Goal: Task Accomplishment & Management: Manage account settings

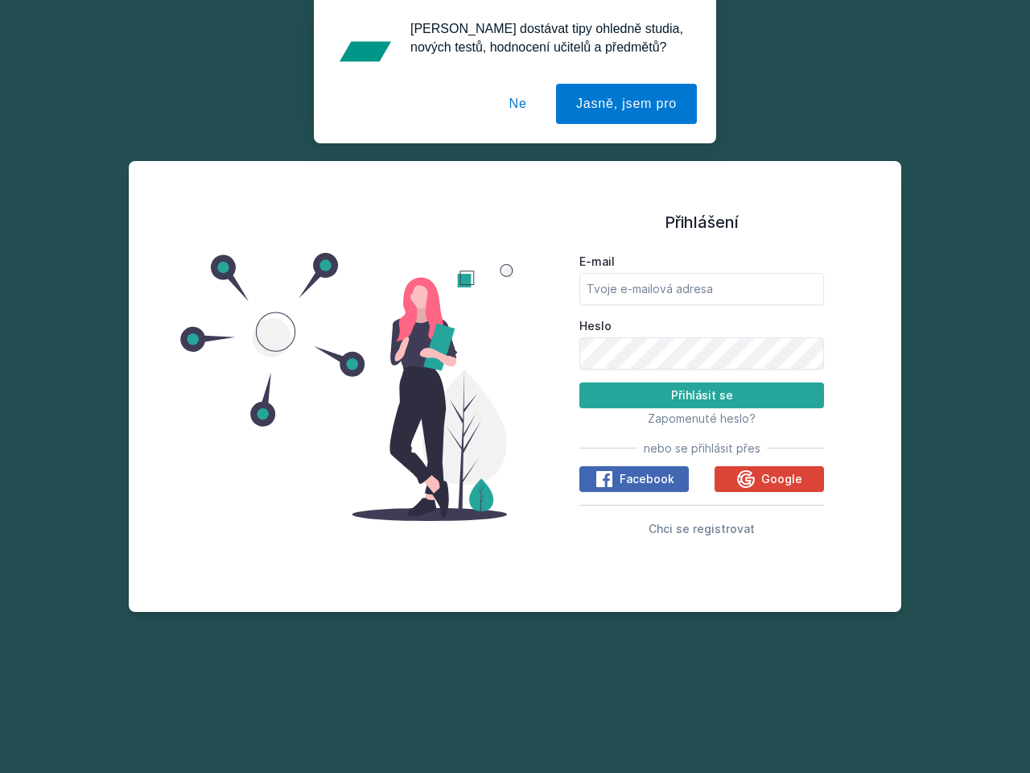
click at [702, 418] on span "Zapomenuté heslo?" at bounding box center [702, 418] width 108 height 14
click at [634, 479] on span "Facebook" at bounding box center [647, 479] width 55 height 16
click at [605, 479] on icon at bounding box center [604, 478] width 19 height 19
click at [769, 479] on span "Google" at bounding box center [781, 479] width 41 height 16
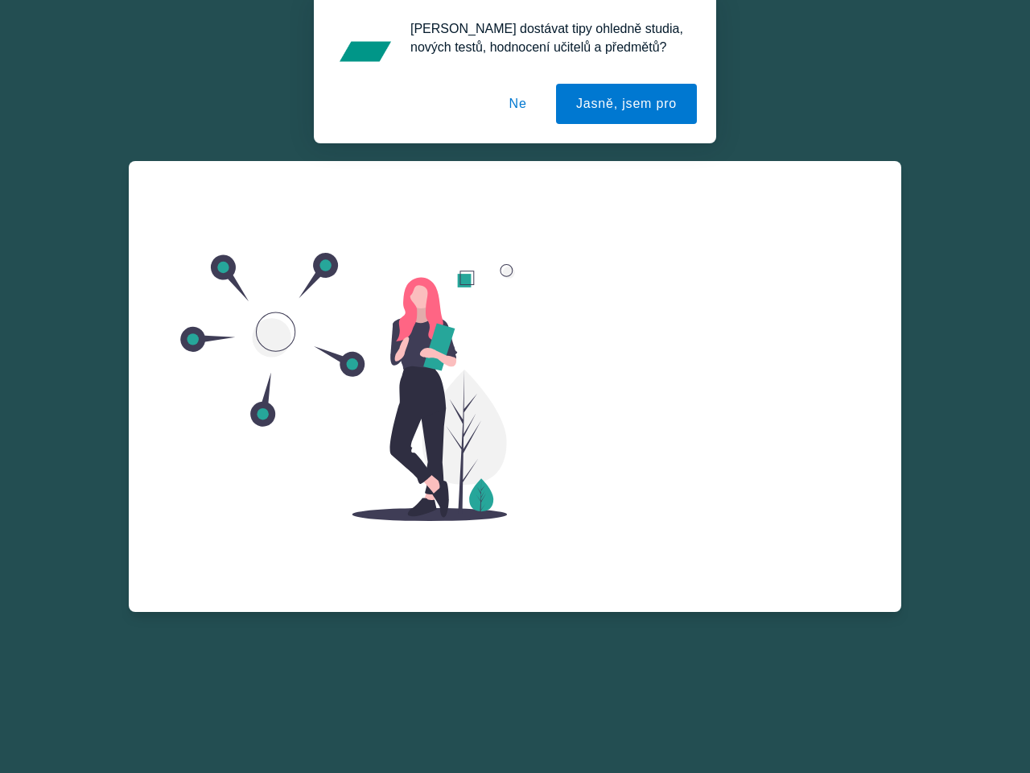
click at [748, 479] on div "E-mail Heslo Přihlásit se Zapomenuté heslo? nebo se přihlásit přes Facebook Goo…" at bounding box center [701, 411] width 245 height 291
click at [702, 528] on div "Zapomenuté heslo E-mail Zažádat o obnovu hesla Vzpomněl jsem si na heslo" at bounding box center [701, 354] width 245 height 386
click at [629, 104] on button "Jasně, jsem pro" at bounding box center [626, 104] width 141 height 40
